Goal: Book appointment/travel/reservation

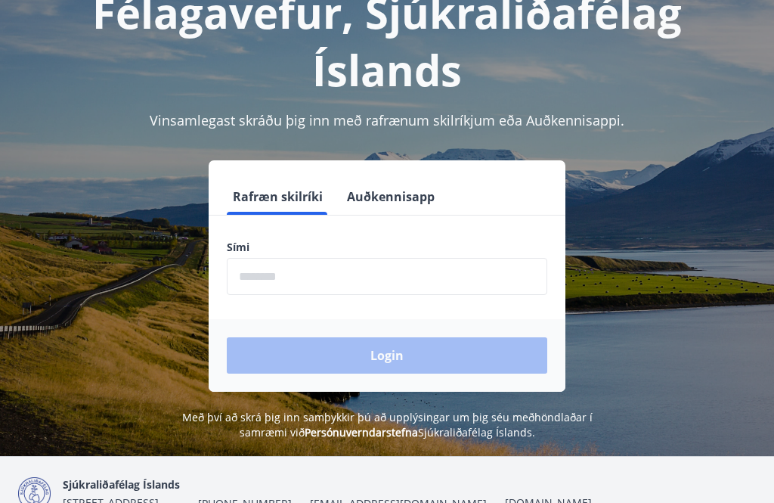
scroll to position [107, 0]
click at [460, 279] on input "phone" at bounding box center [387, 276] width 320 height 37
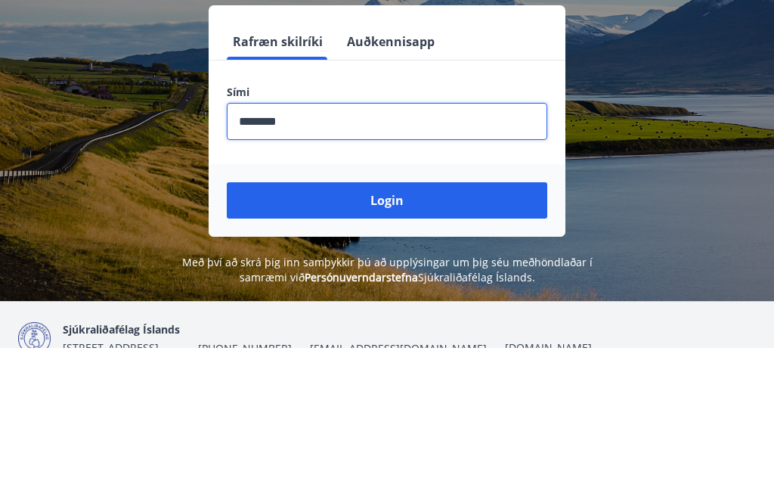
type input "********"
click at [447, 337] on button "Login" at bounding box center [387, 355] width 320 height 36
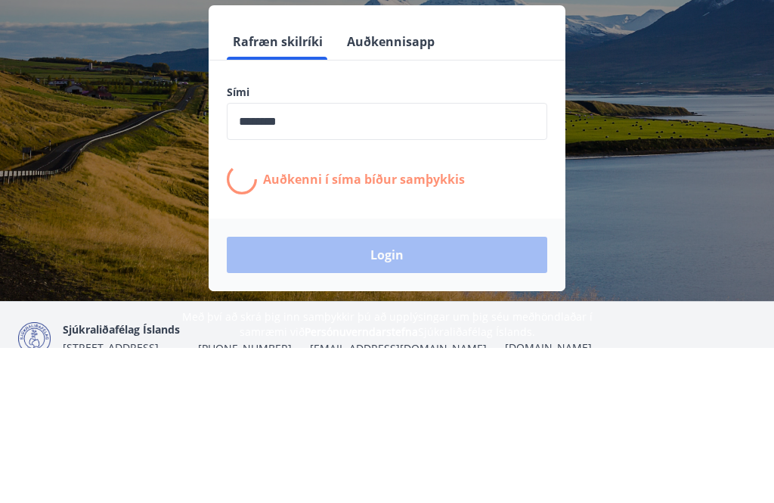
scroll to position [187, 0]
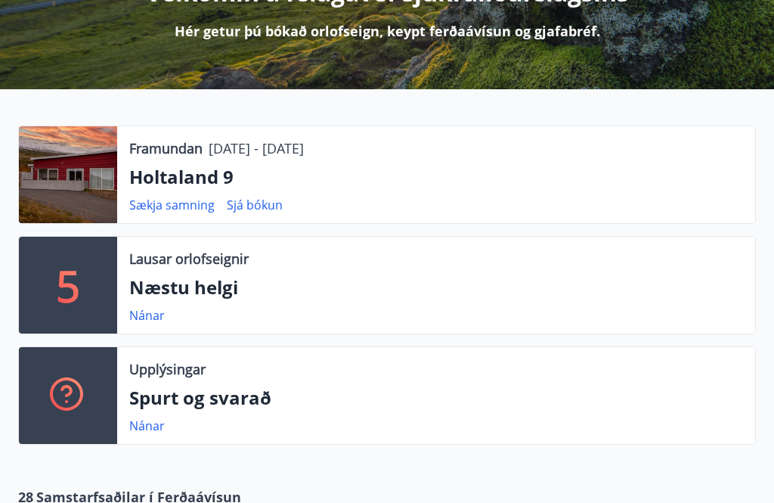
scroll to position [230, 0]
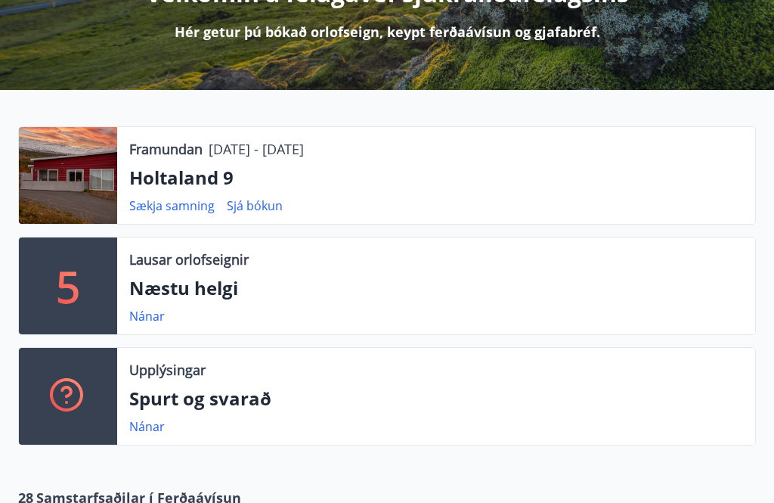
click at [260, 208] on link "Sjá bókun" at bounding box center [255, 205] width 56 height 17
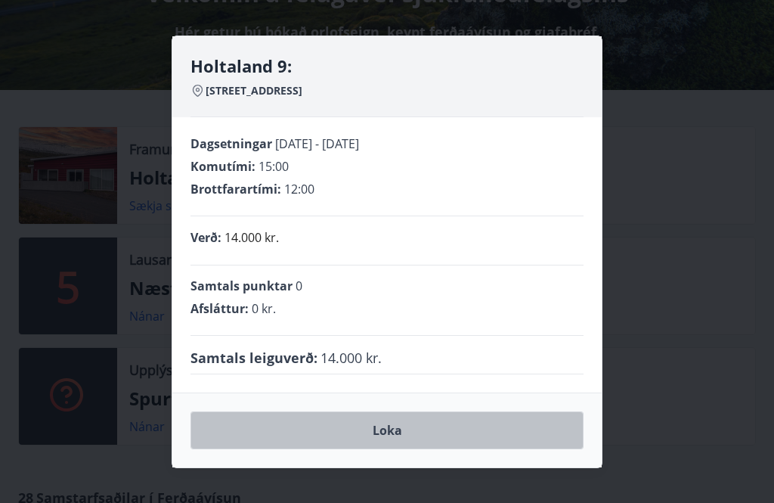
click at [479, 449] on button "Loka" at bounding box center [386, 430] width 393 height 38
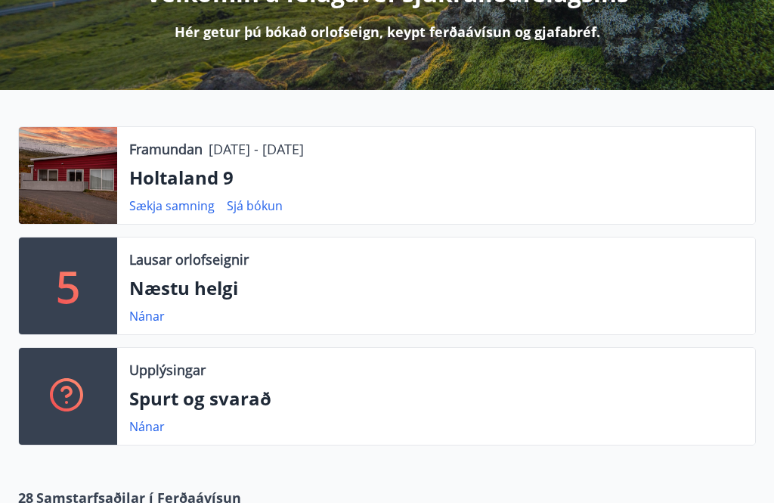
click at [172, 176] on p "Holtaland 9" at bounding box center [436, 178] width 614 height 26
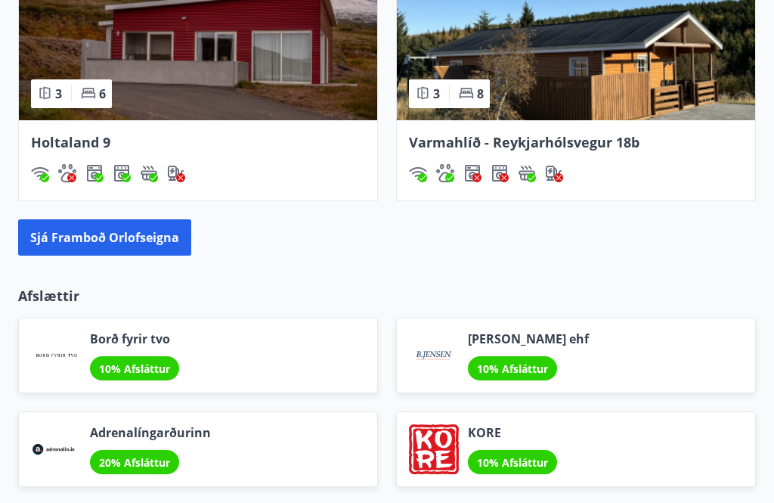
scroll to position [1579, 0]
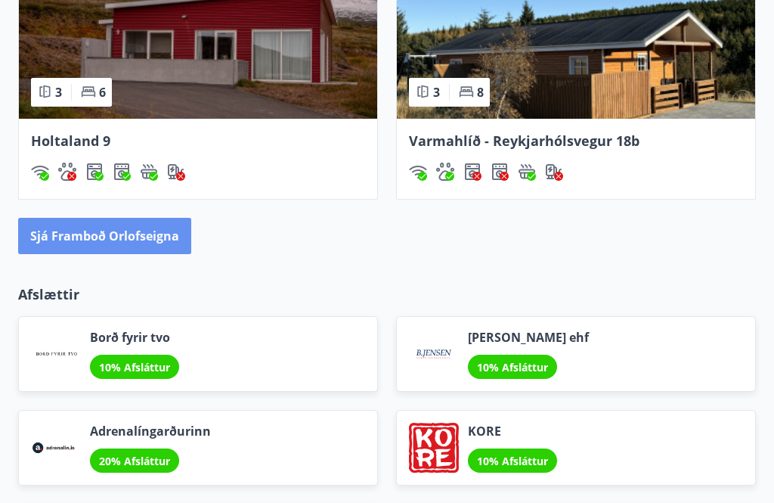
click at [161, 240] on button "Sjá framboð orlofseigna" at bounding box center [104, 236] width 173 height 36
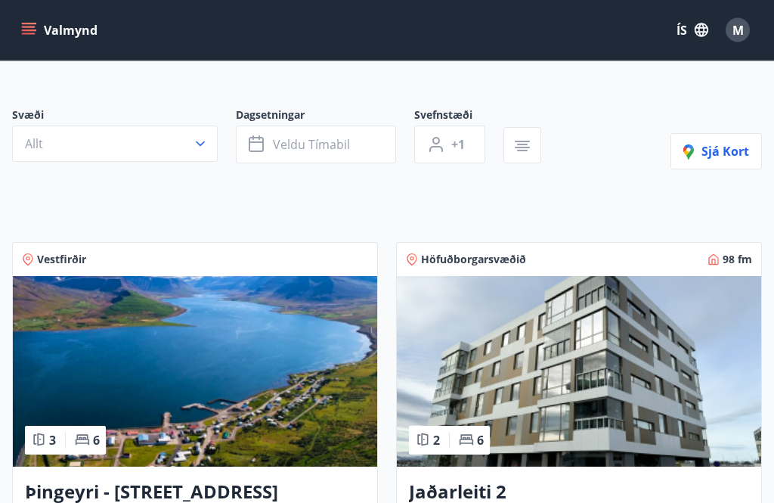
scroll to position [97, 0]
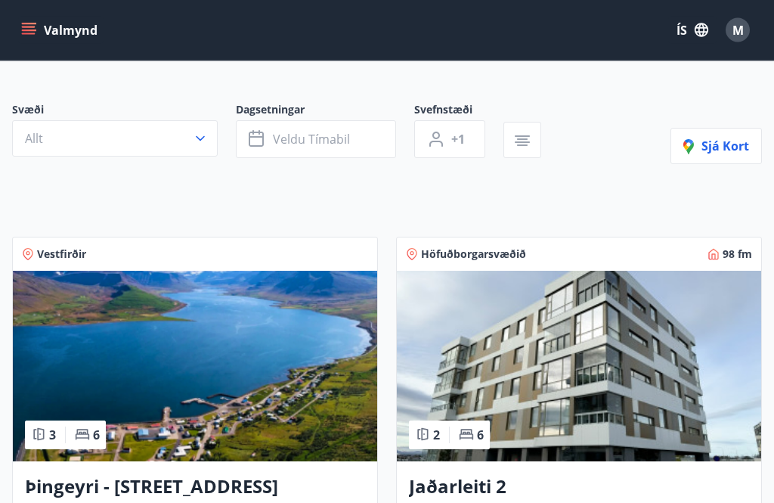
click at [209, 145] on button "Allt" at bounding box center [115, 139] width 206 height 36
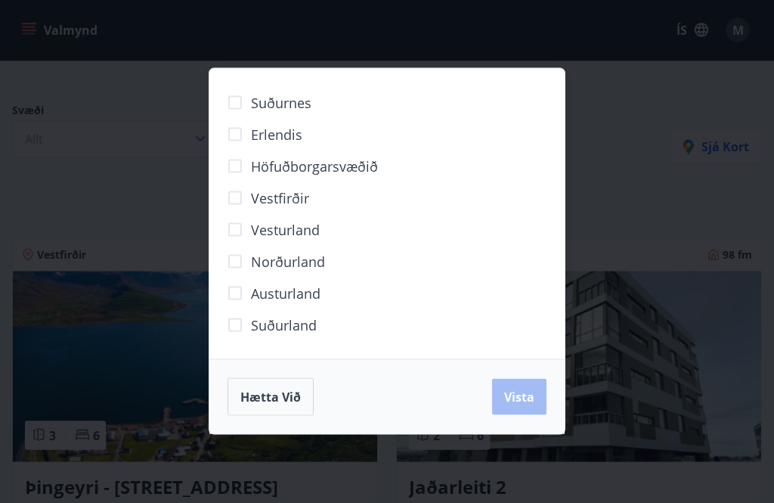
scroll to position [98, 0]
click at [527, 405] on span "Vista" at bounding box center [519, 396] width 30 height 17
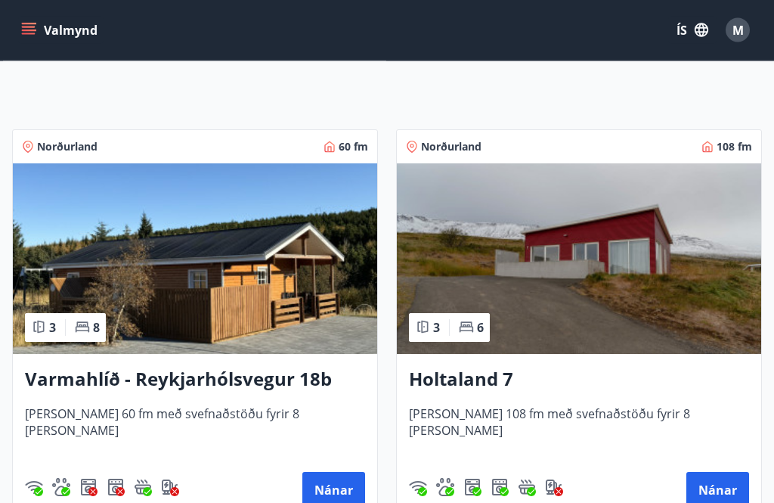
scroll to position [242, 0]
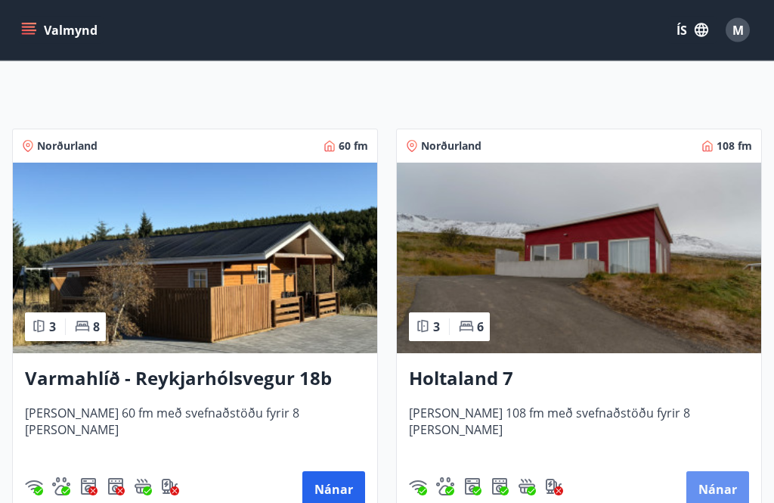
click at [722, 493] on button "Nánar" at bounding box center [717, 490] width 63 height 36
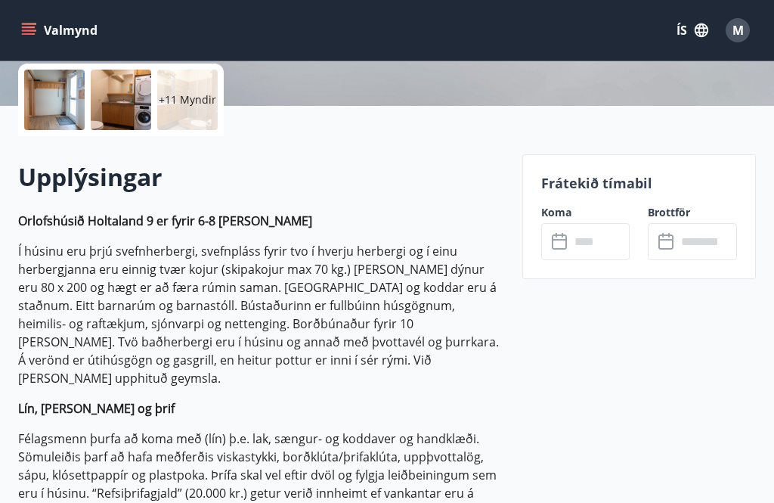
scroll to position [360, 0]
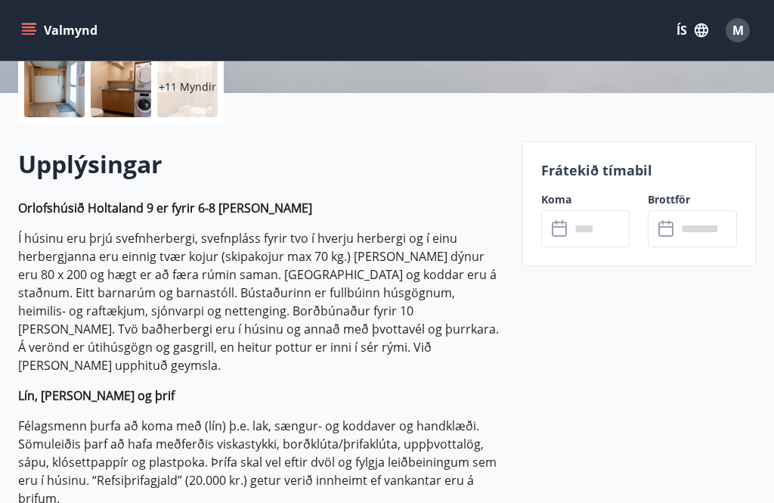
click at [565, 229] on icon at bounding box center [559, 228] width 15 height 15
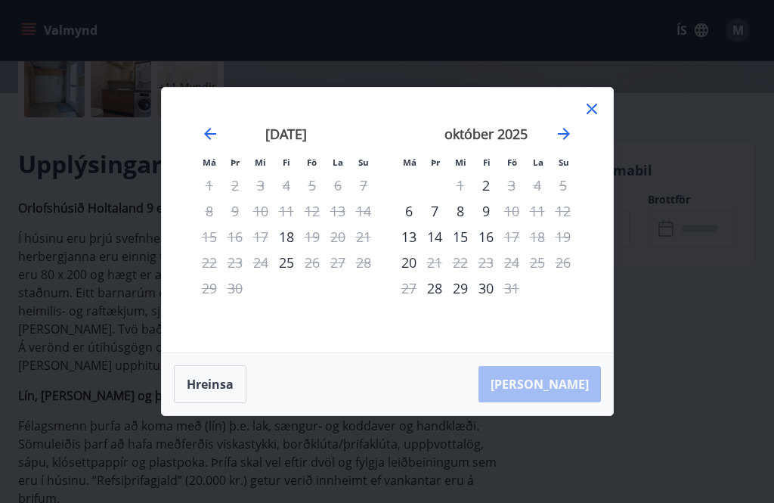
click at [591, 118] on icon at bounding box center [592, 109] width 18 height 18
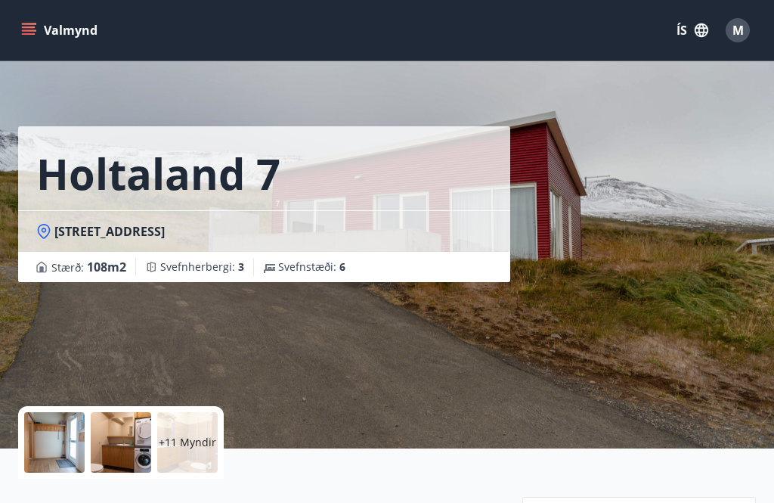
scroll to position [0, 0]
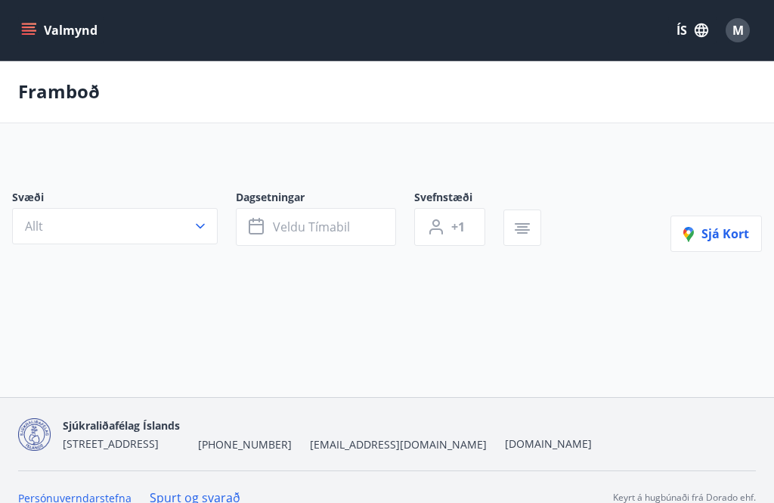
scroll to position [48, 0]
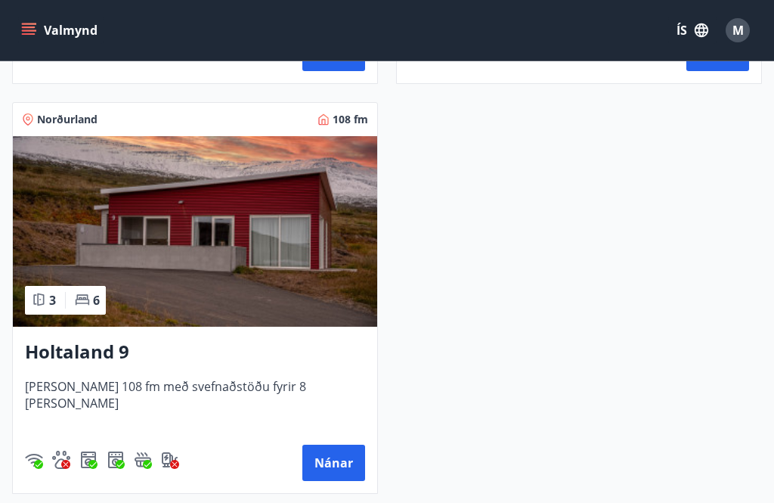
click at [323, 463] on button "Nánar" at bounding box center [333, 462] width 63 height 36
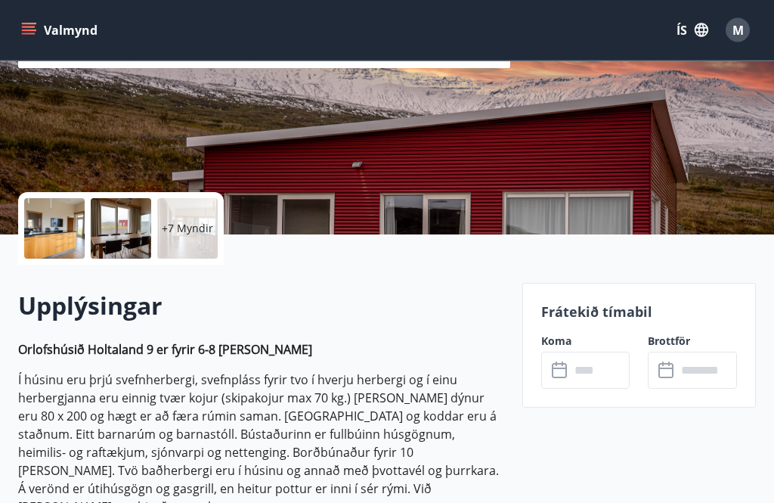
scroll to position [219, 0]
click at [552, 379] on div "​ ​" at bounding box center [585, 369] width 89 height 37
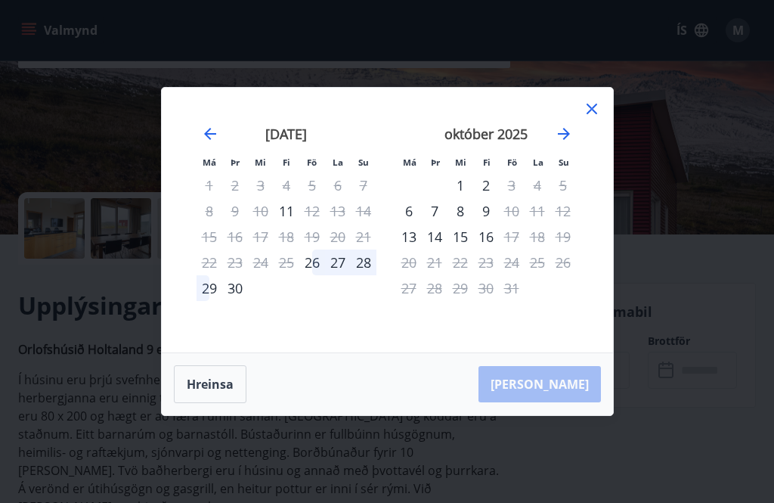
click at [587, 118] on icon at bounding box center [592, 109] width 18 height 18
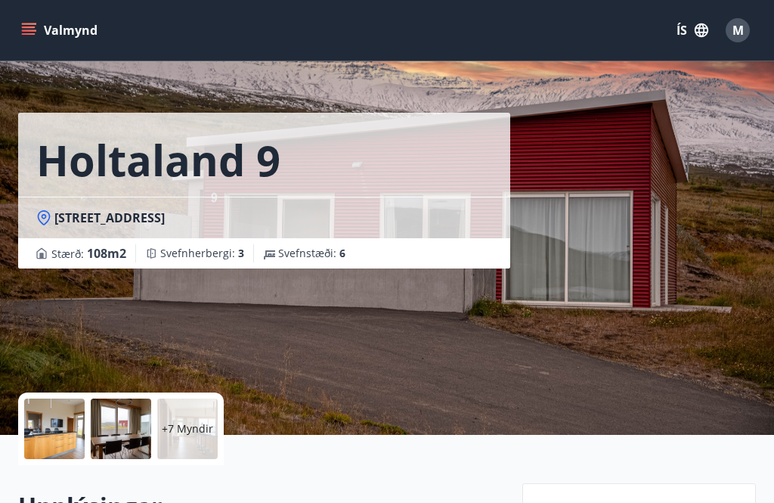
scroll to position [0, 0]
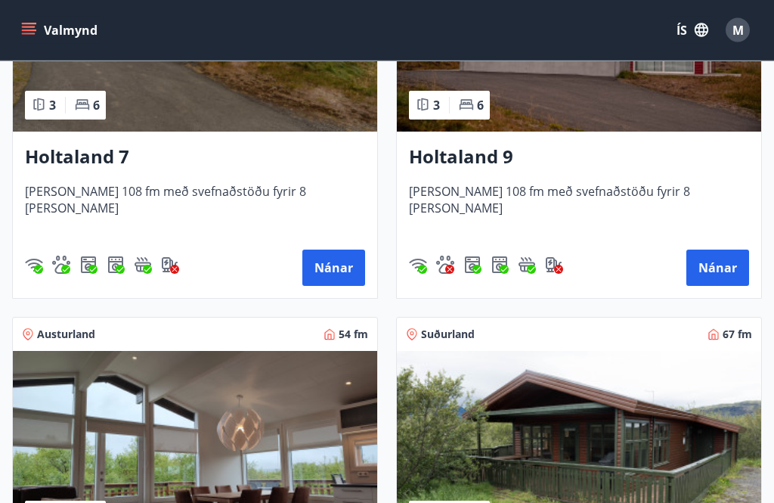
scroll to position [2878, 0]
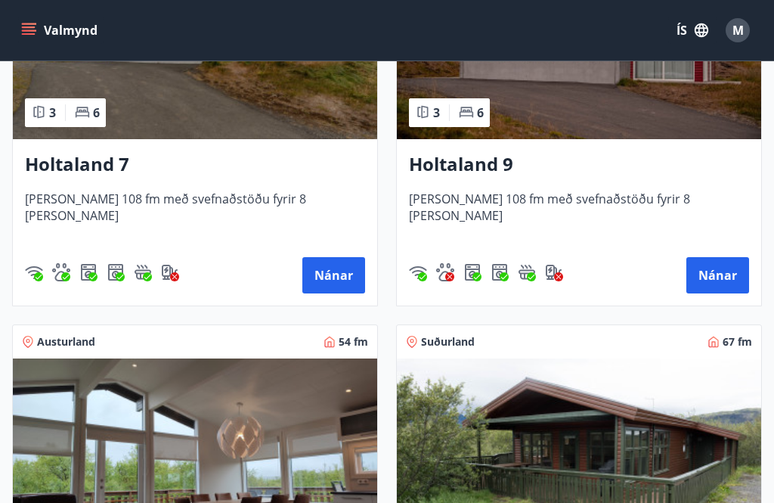
click at [43, 36] on button "Valmynd" at bounding box center [60, 30] width 85 height 27
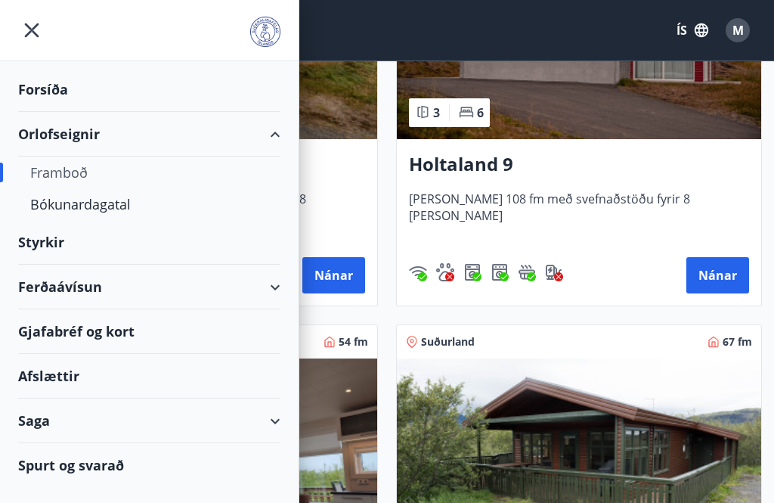
click at [207, 289] on div "Ferðaávísun" at bounding box center [149, 287] width 262 height 45
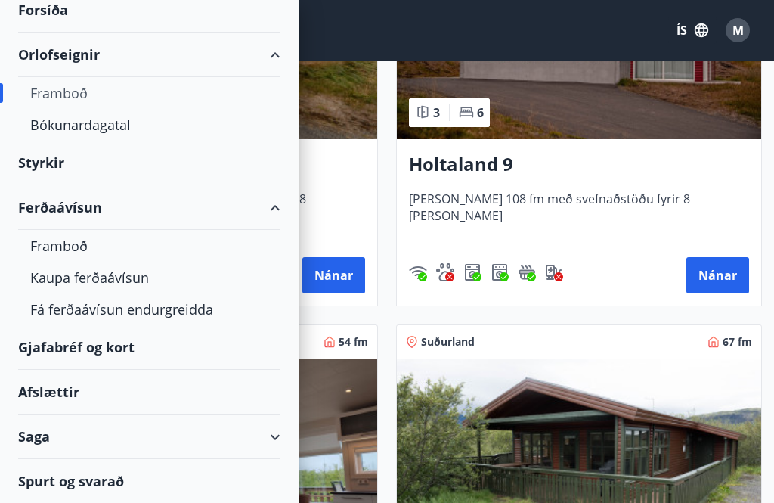
scroll to position [79, 0]
click at [114, 346] on div "Gjafabréf og kort" at bounding box center [149, 347] width 262 height 45
click at [125, 282] on div "Kaupa ferðaávísun" at bounding box center [149, 277] width 238 height 32
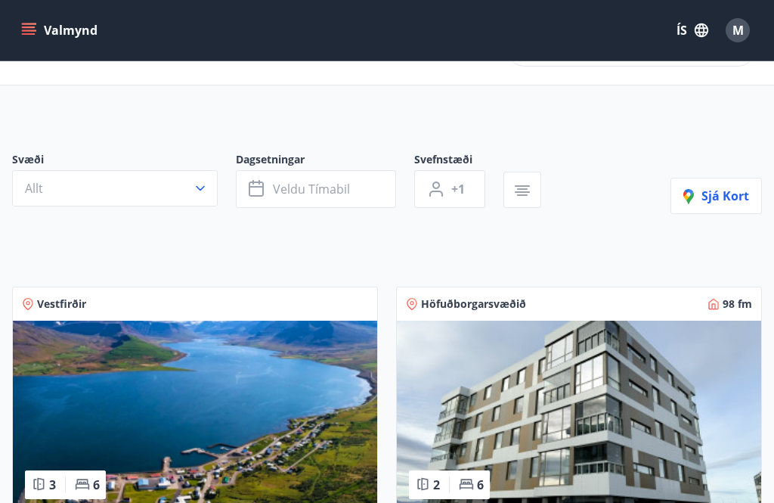
scroll to position [2878, 0]
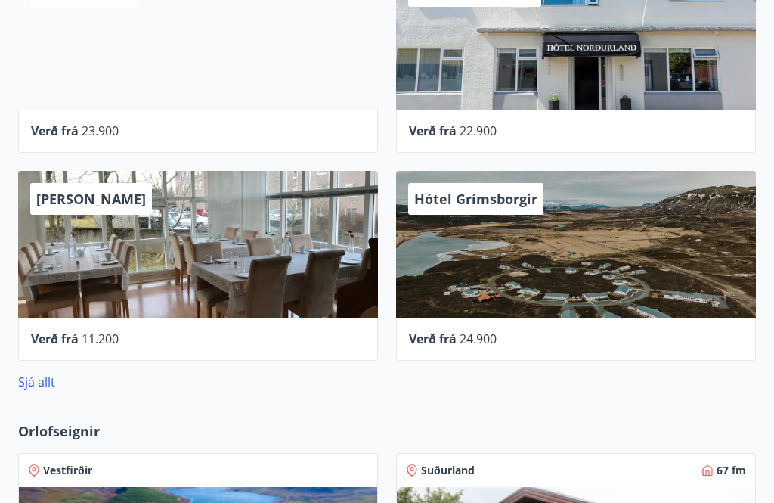
scroll to position [787, 0]
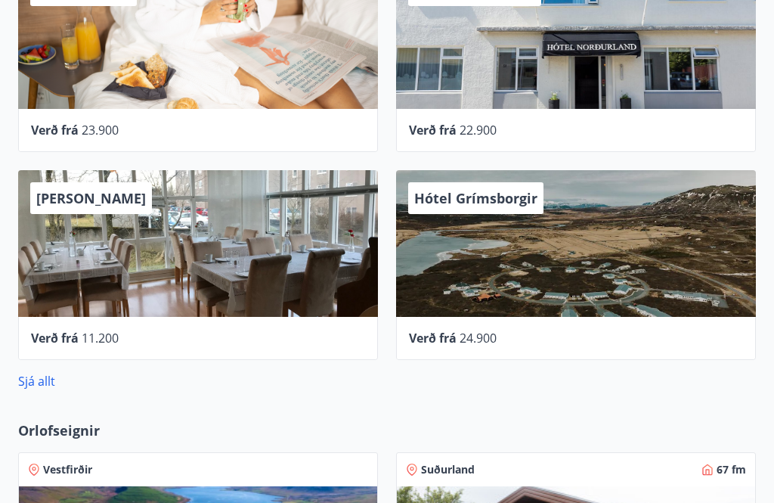
click at [30, 388] on link "Sjá allt" at bounding box center [36, 381] width 37 height 17
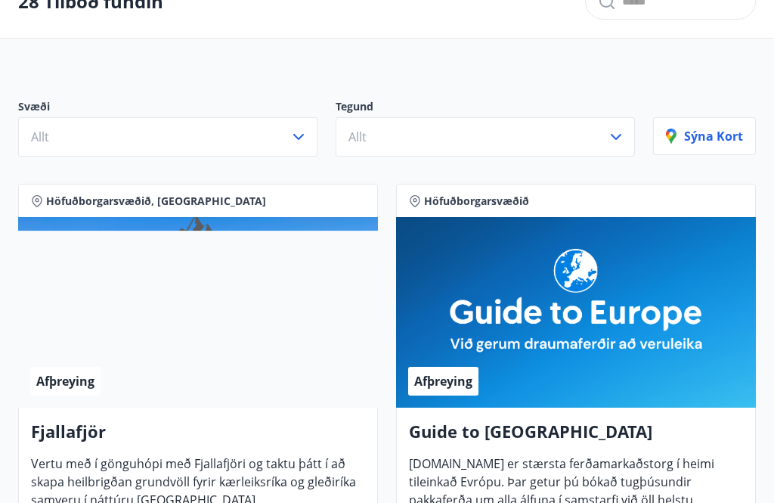
scroll to position [95, 0]
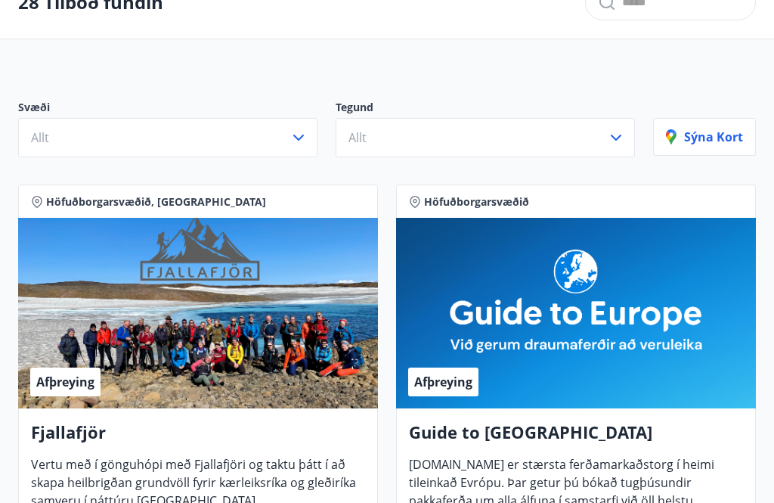
click at [302, 145] on icon "button" at bounding box center [298, 137] width 18 height 18
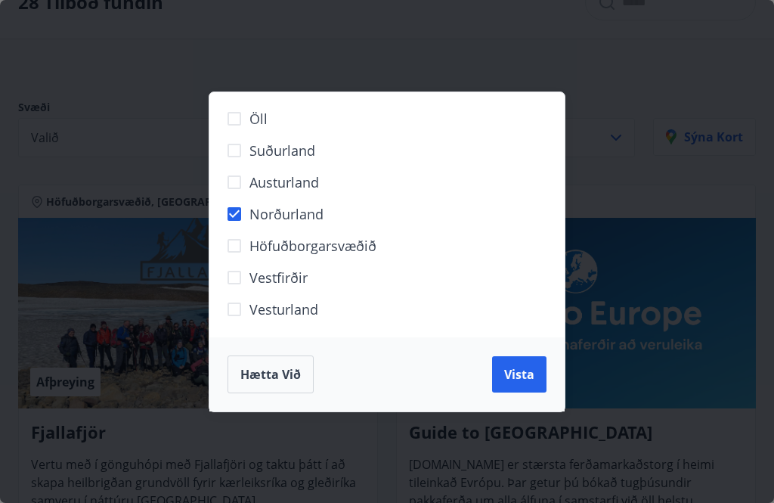
click at [529, 382] on span "Vista" at bounding box center [519, 374] width 30 height 17
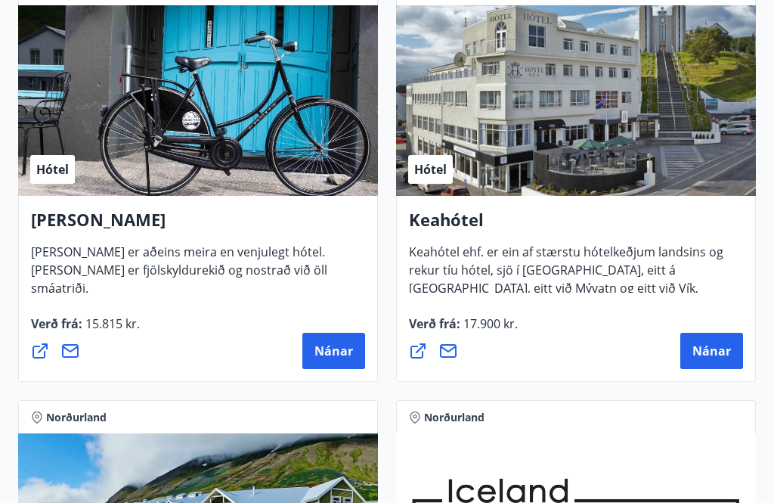
click at [729, 345] on span "Nánar" at bounding box center [711, 351] width 39 height 17
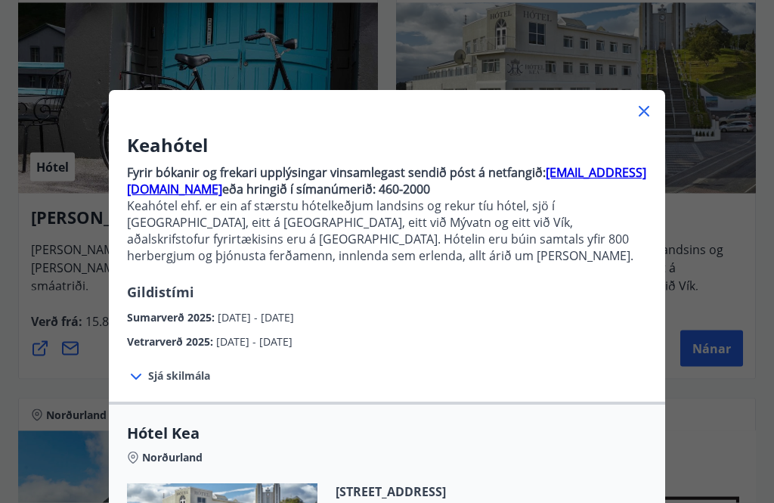
scroll to position [389, 0]
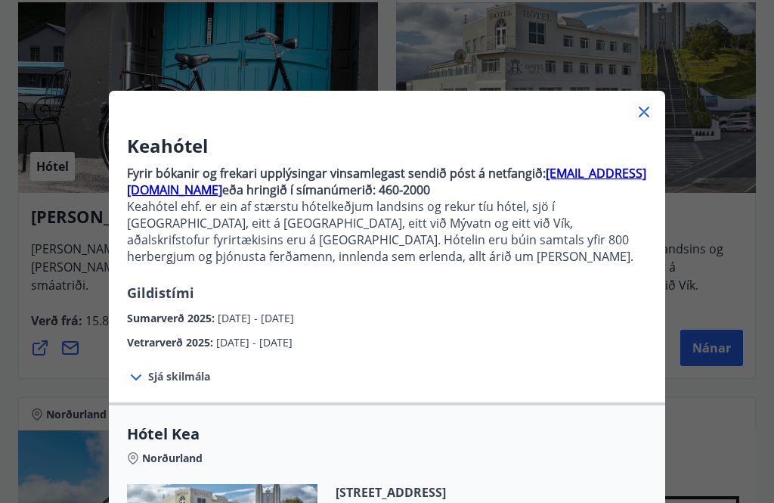
click at [143, 379] on icon at bounding box center [136, 377] width 18 height 18
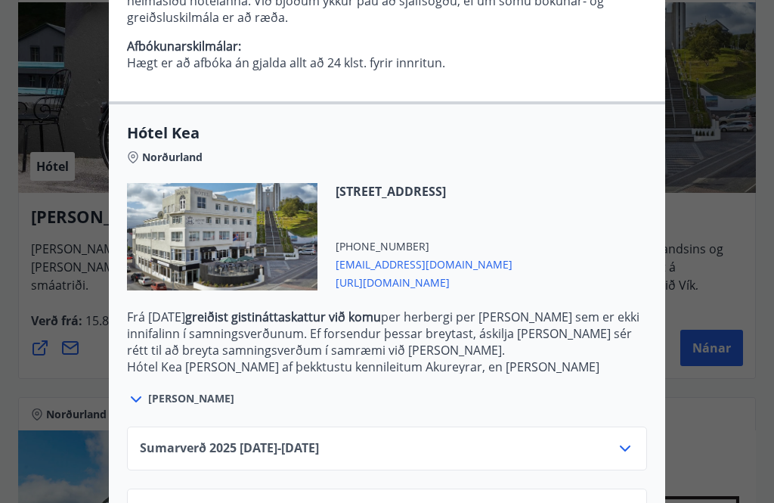
scroll to position [436, 0]
click at [617, 456] on icon at bounding box center [625, 449] width 18 height 18
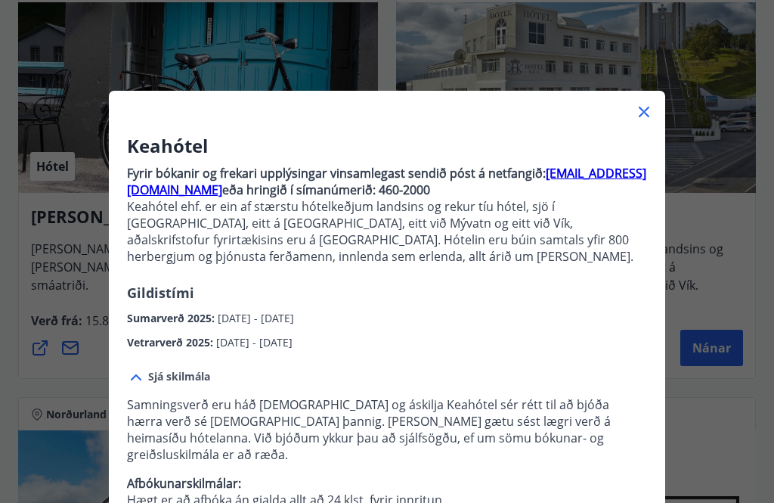
scroll to position [0, 0]
click at [640, 112] on icon at bounding box center [644, 112] width 18 height 18
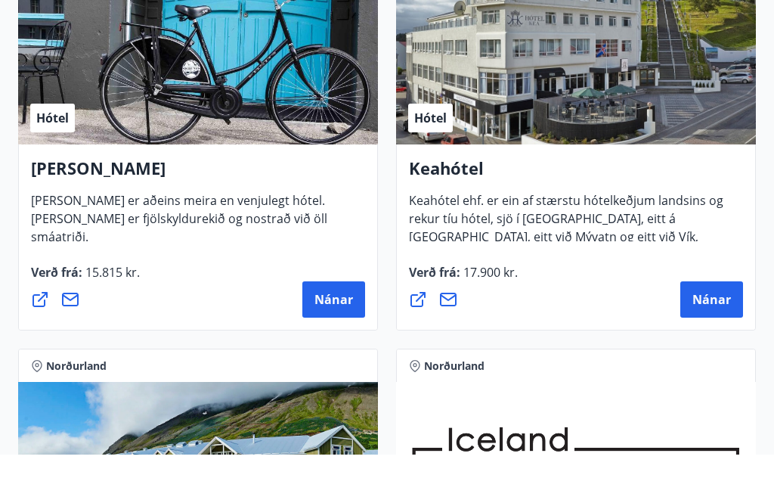
scroll to position [438, 0]
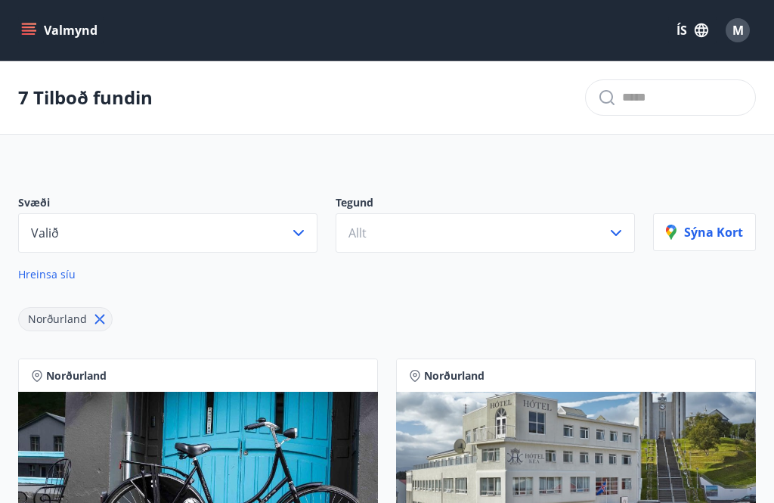
click at [26, 27] on icon "menu" at bounding box center [29, 27] width 14 height 2
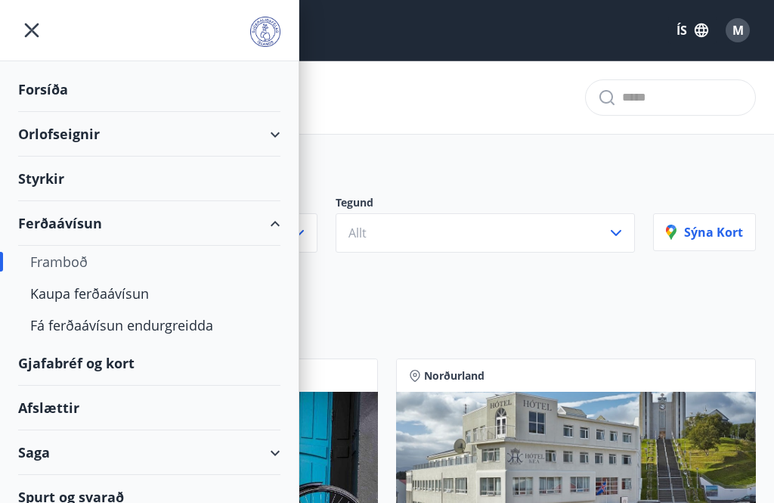
click at [91, 137] on div "Orlofseignir" at bounding box center [149, 134] width 262 height 45
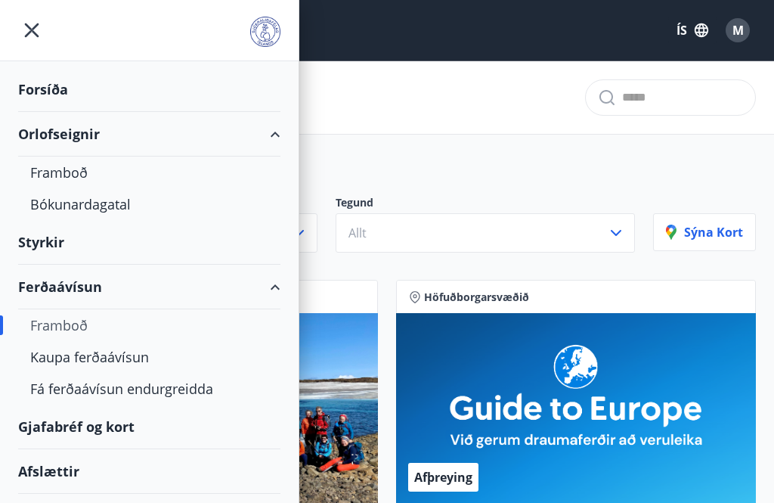
click at [80, 178] on div "Framboð" at bounding box center [149, 172] width 238 height 32
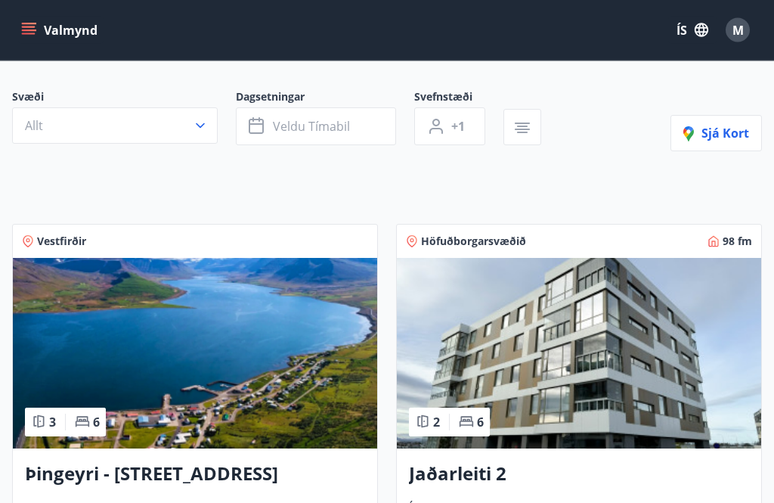
scroll to position [110, 0]
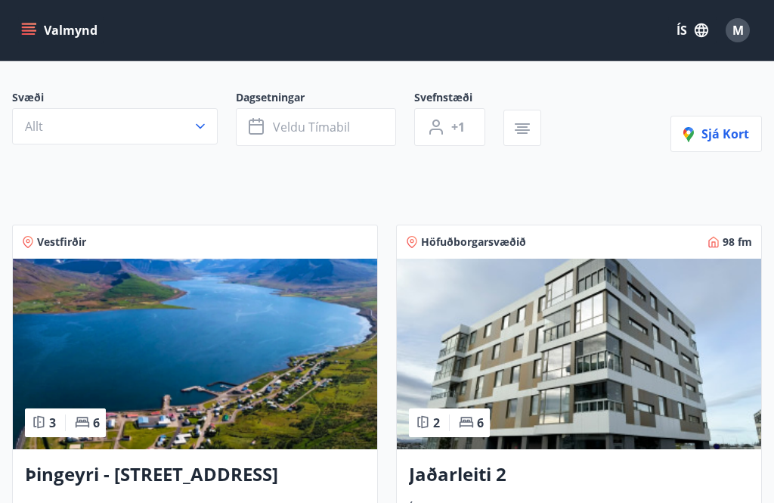
click at [199, 128] on icon "button" at bounding box center [200, 126] width 15 height 15
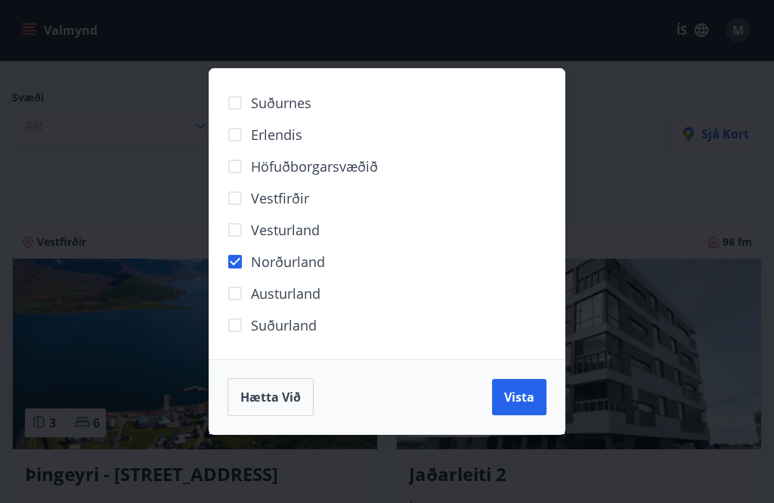
click at [515, 405] on span "Vista" at bounding box center [519, 396] width 30 height 17
